Goal: Communication & Community: Connect with others

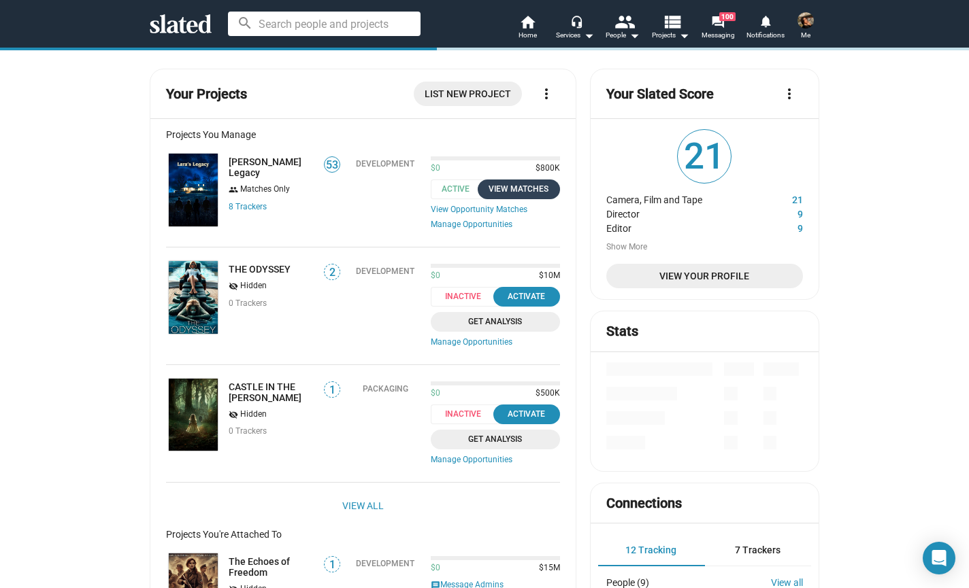
click at [521, 186] on div "View Matches" at bounding box center [519, 189] width 66 height 14
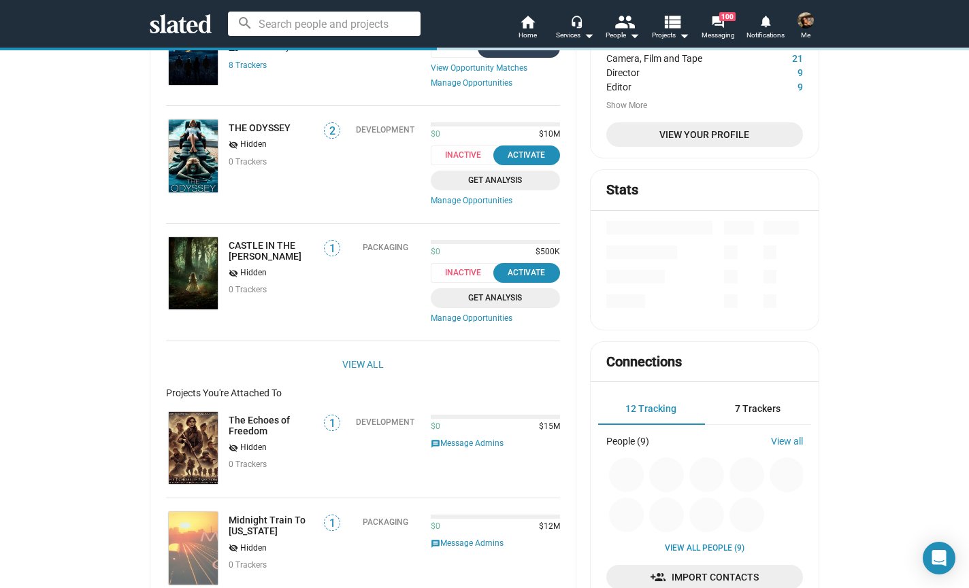
scroll to position [205, 0]
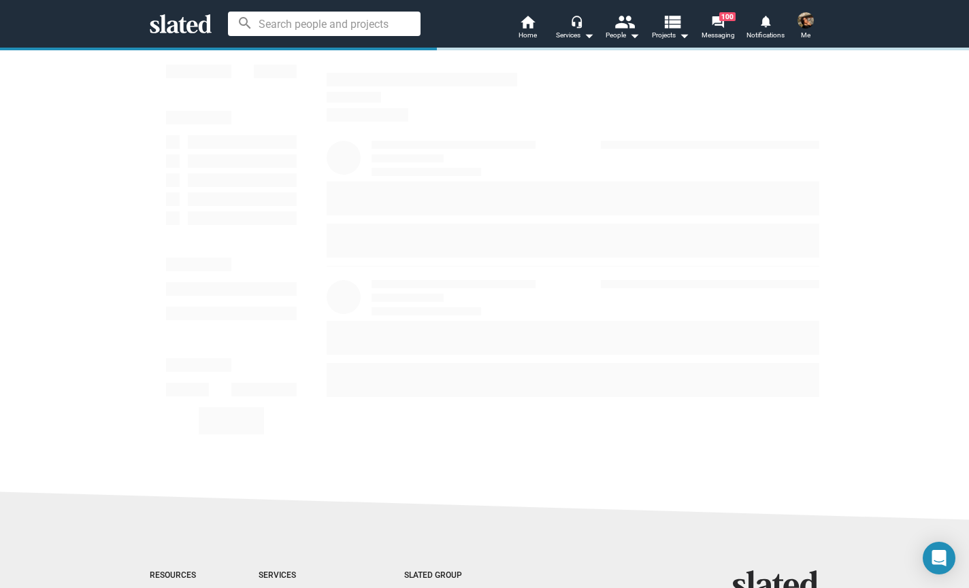
scroll to position [10, 0]
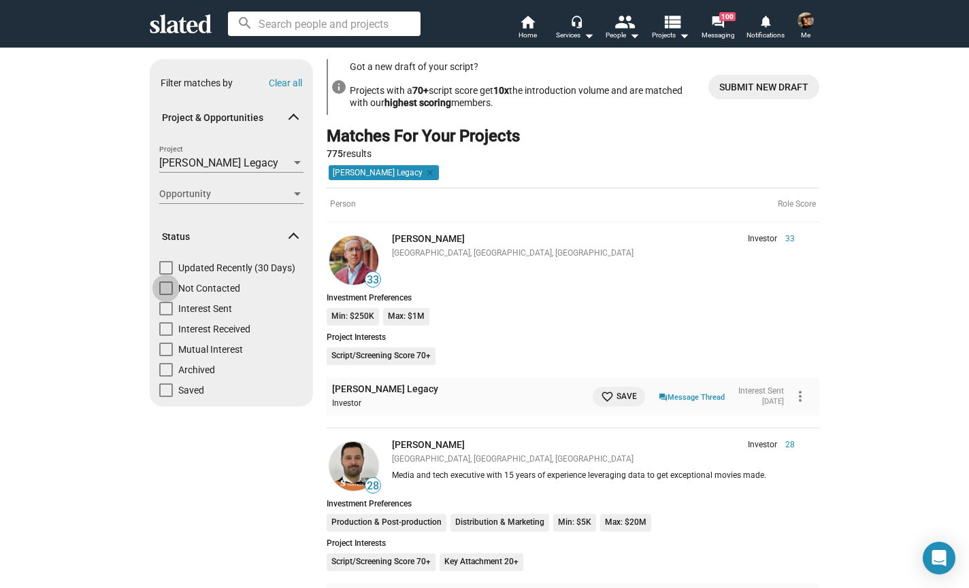
click at [166, 287] on span at bounding box center [166, 289] width 14 height 14
click at [166, 295] on input "Not Contacted" at bounding box center [165, 295] width 1 height 1
checkbox input "true"
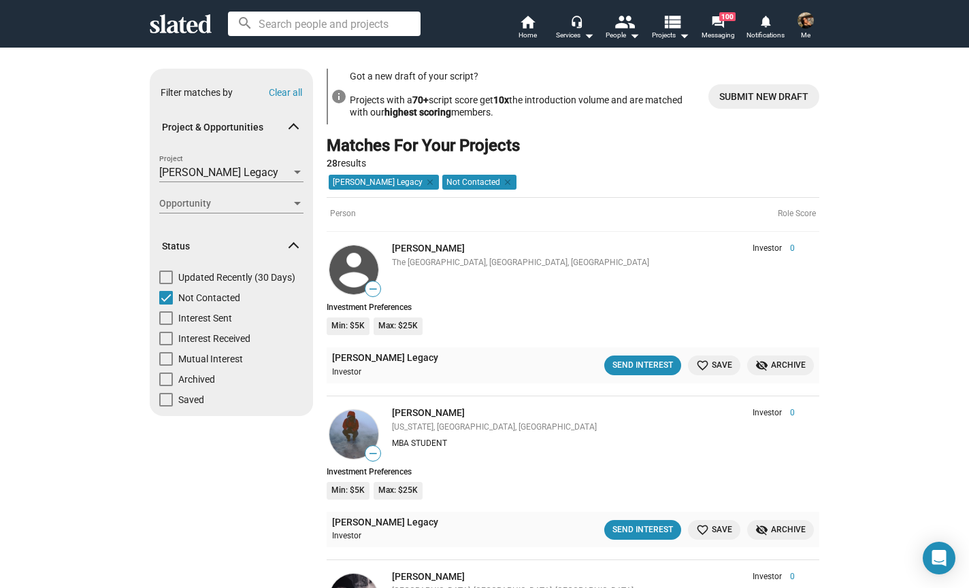
click at [163, 278] on span at bounding box center [166, 278] width 14 height 14
click at [165, 284] on input "Updated Recently (30 Days)" at bounding box center [165, 284] width 1 height 1
checkbox input "true"
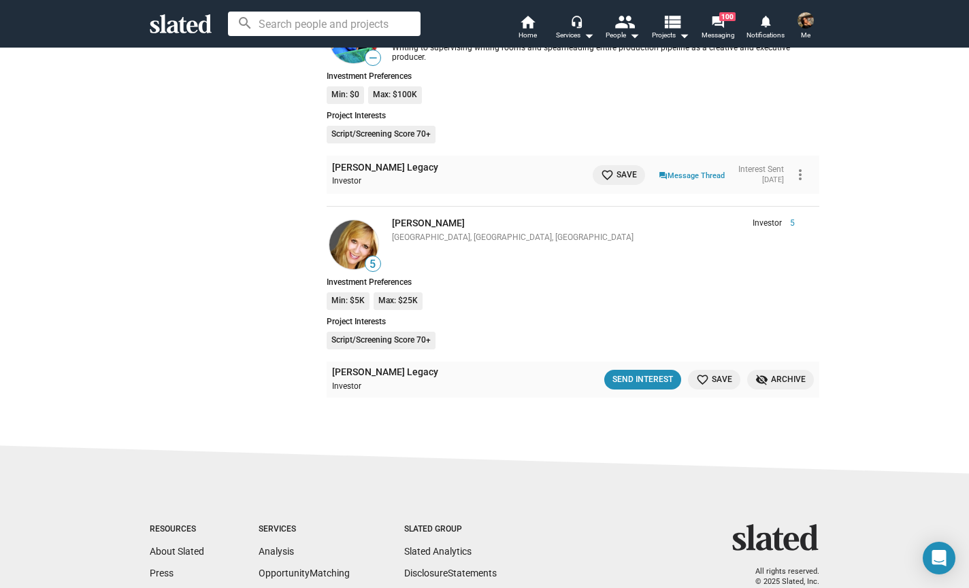
scroll to position [2675, 0]
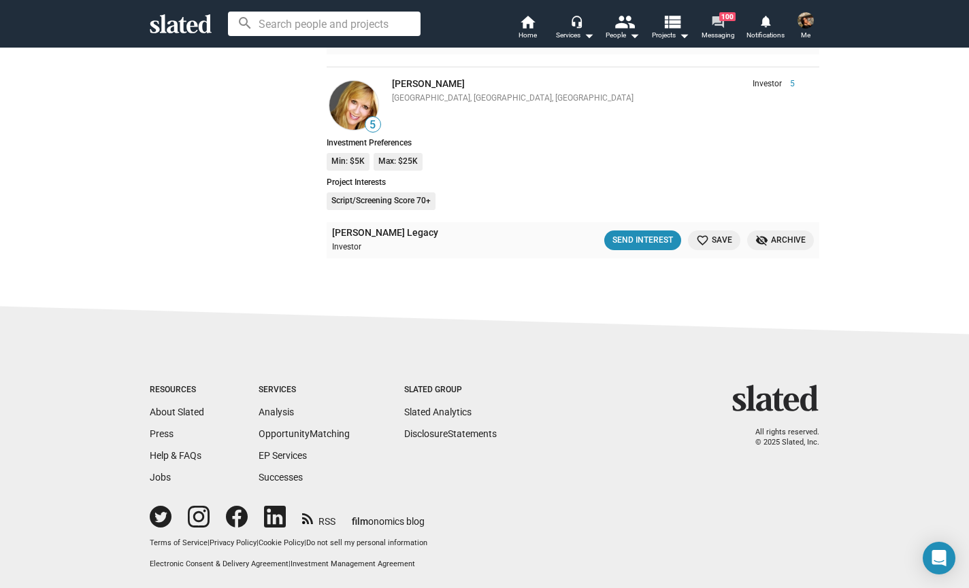
click at [728, 14] on span "100" at bounding box center [727, 16] width 16 height 9
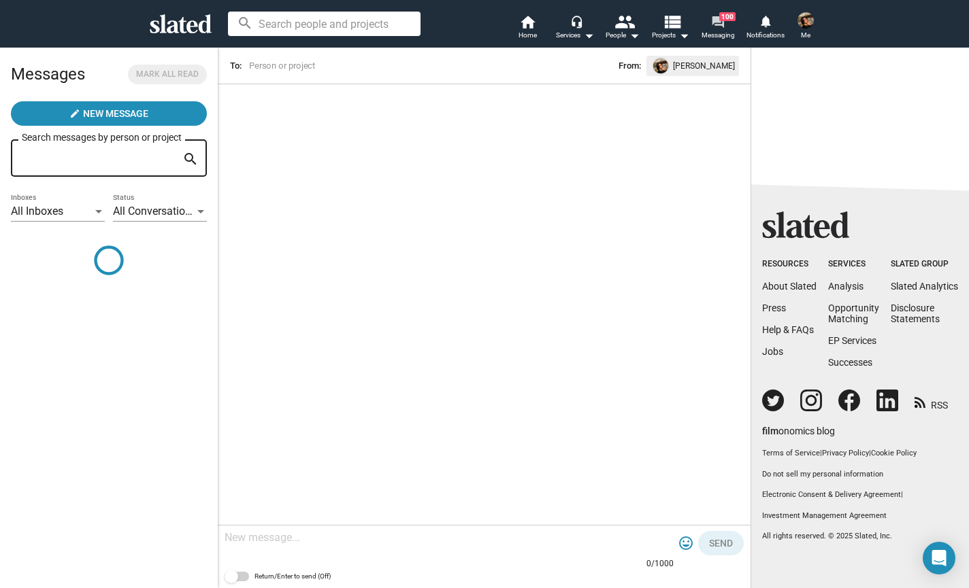
click at [718, 35] on span "Messaging" at bounding box center [717, 35] width 33 height 16
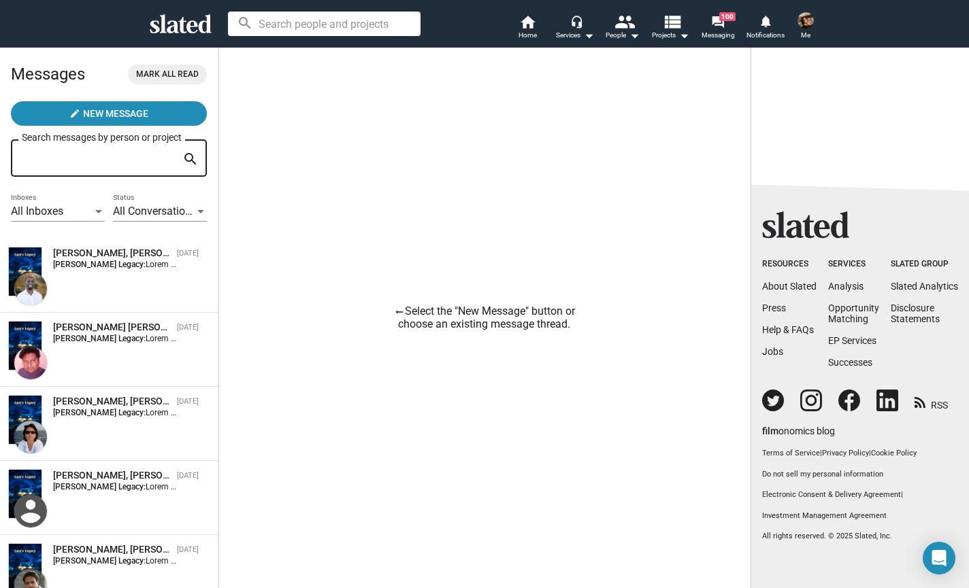
click at [81, 211] on div "All Inboxes" at bounding box center [52, 212] width 82 height 14
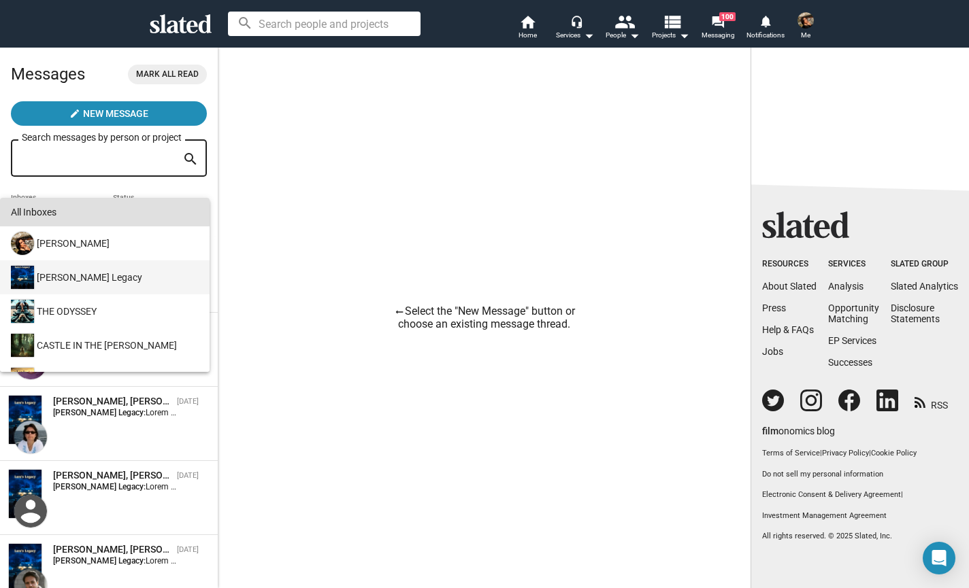
click at [84, 276] on div "[PERSON_NAME] Legacy" at bounding box center [103, 278] width 190 height 34
